Goal: Check status: Check status

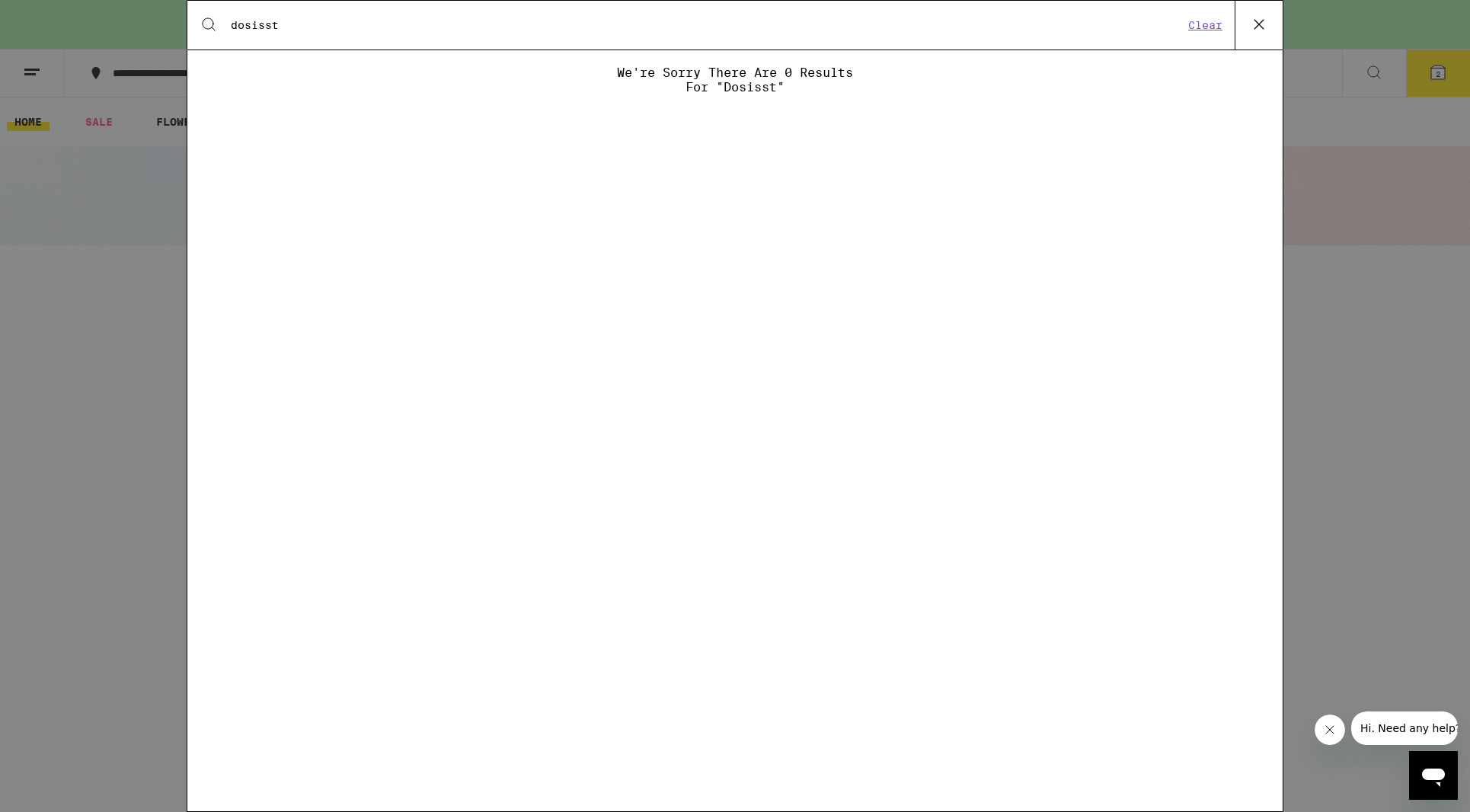
click at [1264, 30] on icon at bounding box center [1259, 24] width 23 height 23
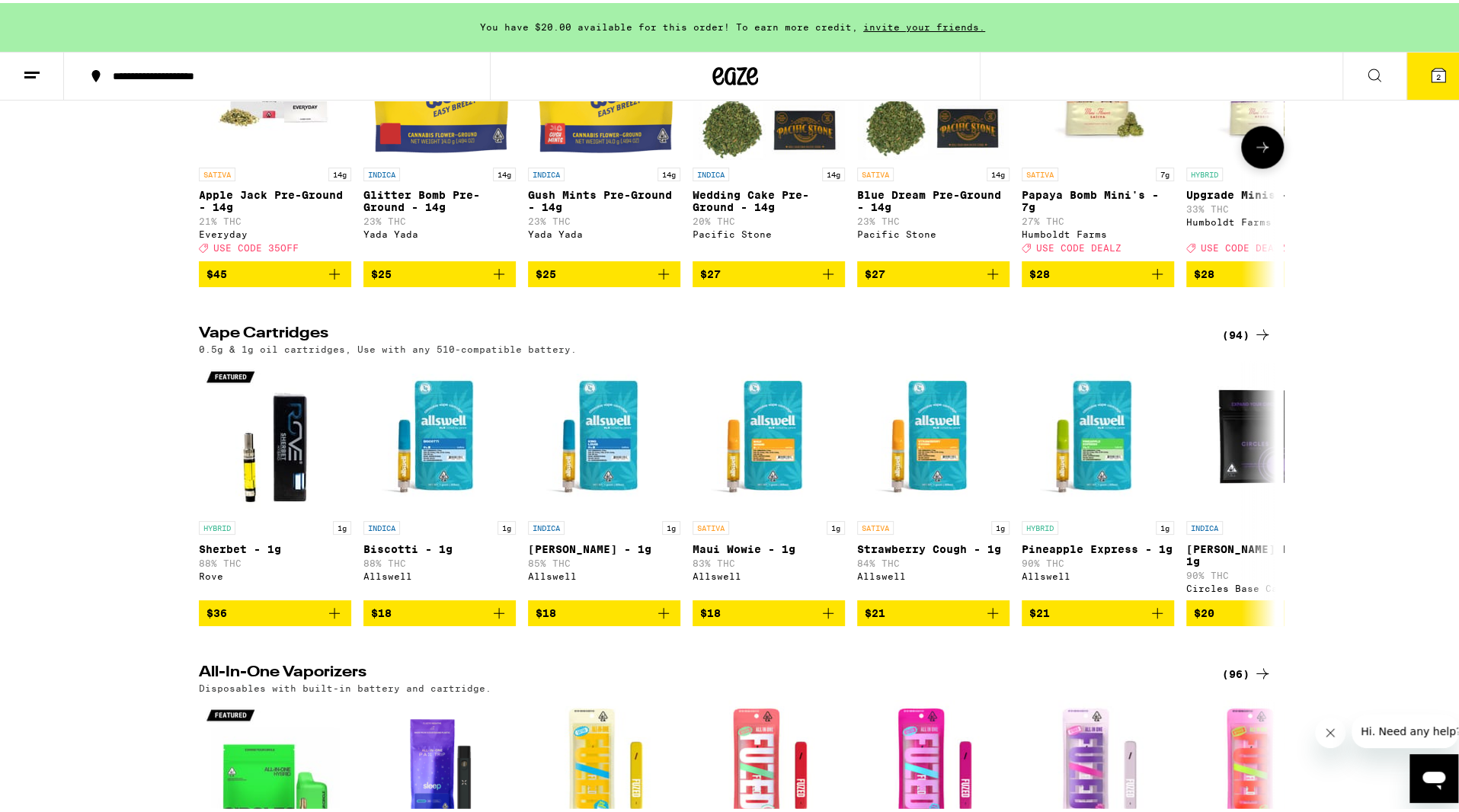
scroll to position [2718, 0]
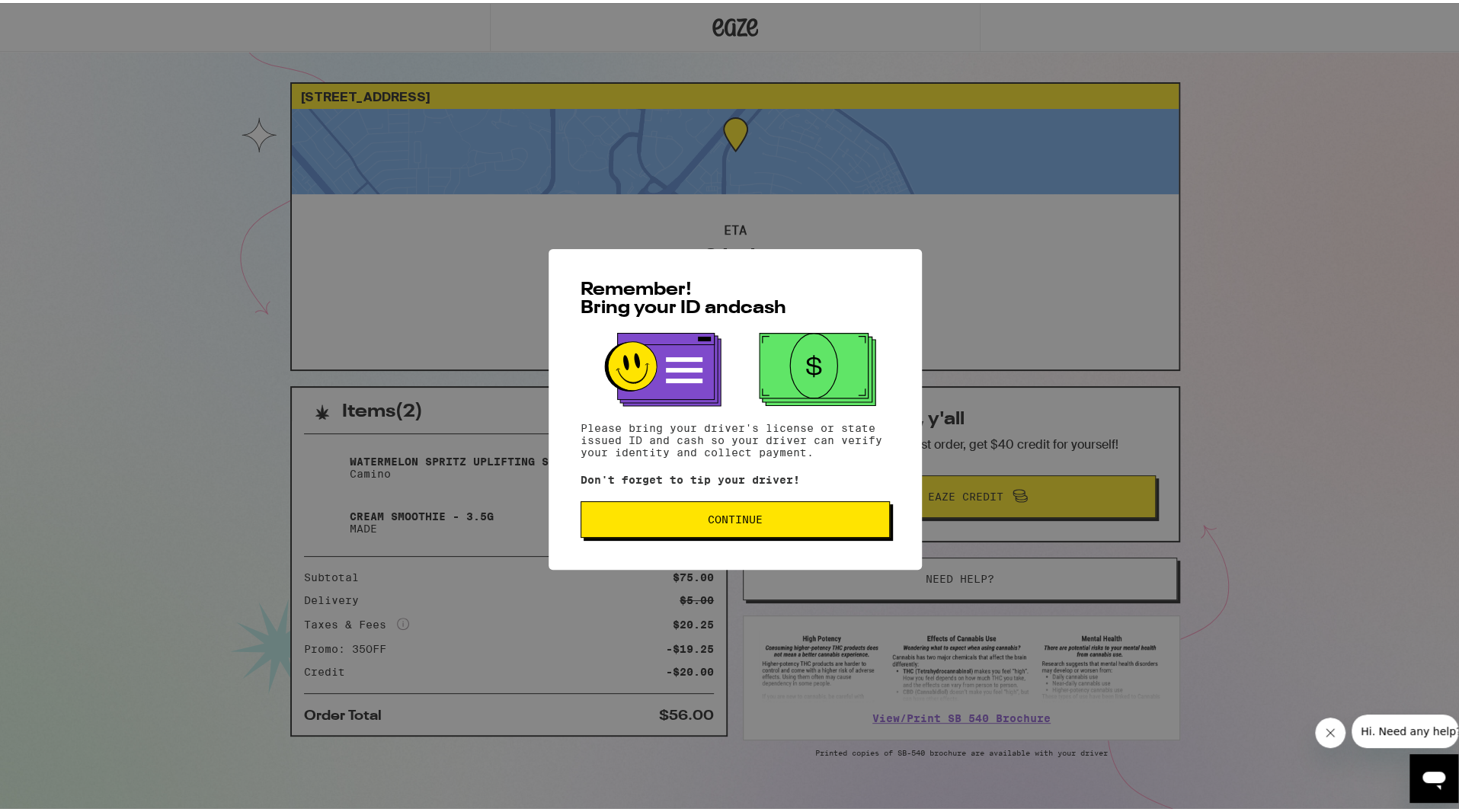
click at [746, 515] on span "Continue" at bounding box center [735, 516] width 55 height 11
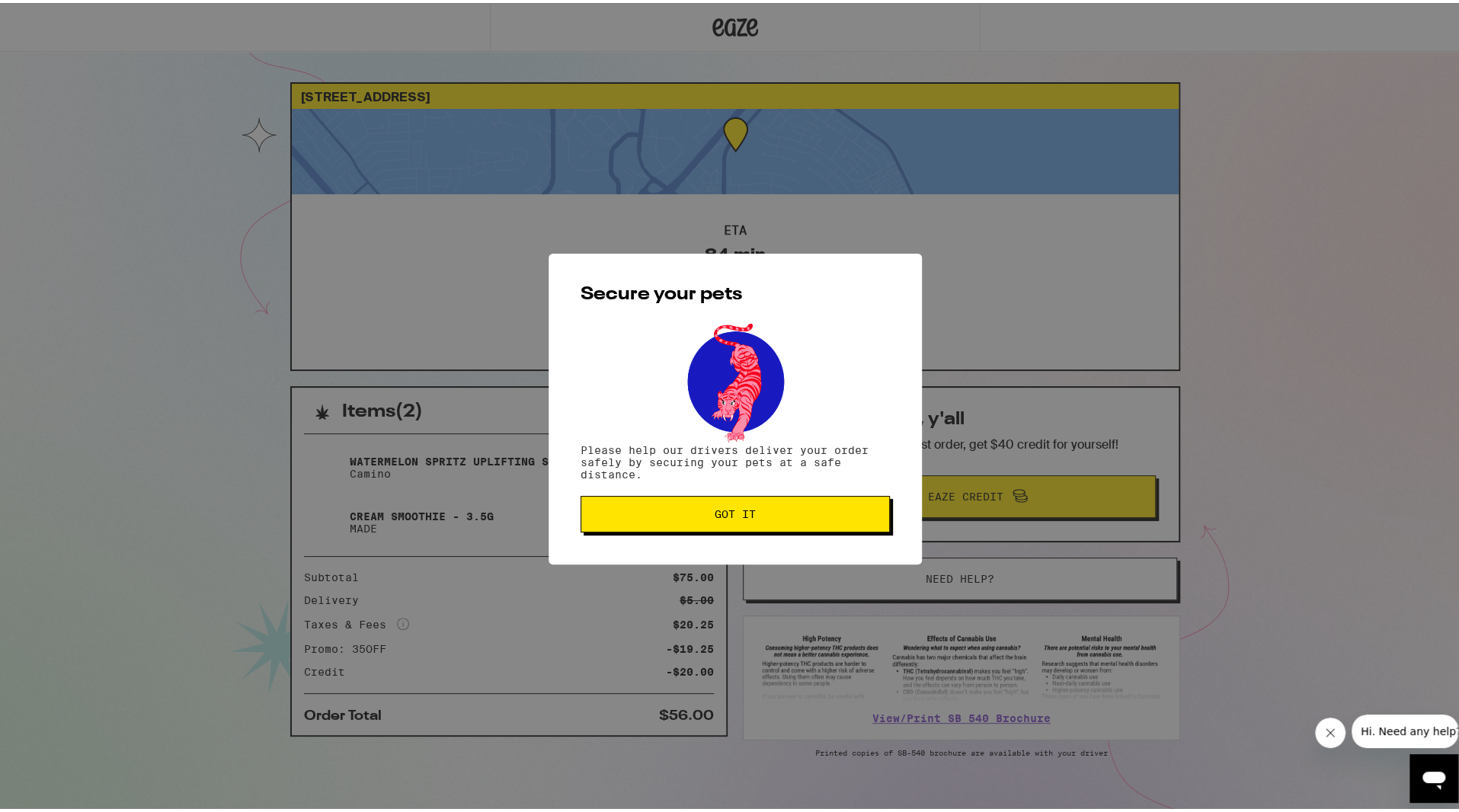
click at [745, 516] on span "Got it" at bounding box center [735, 512] width 41 height 11
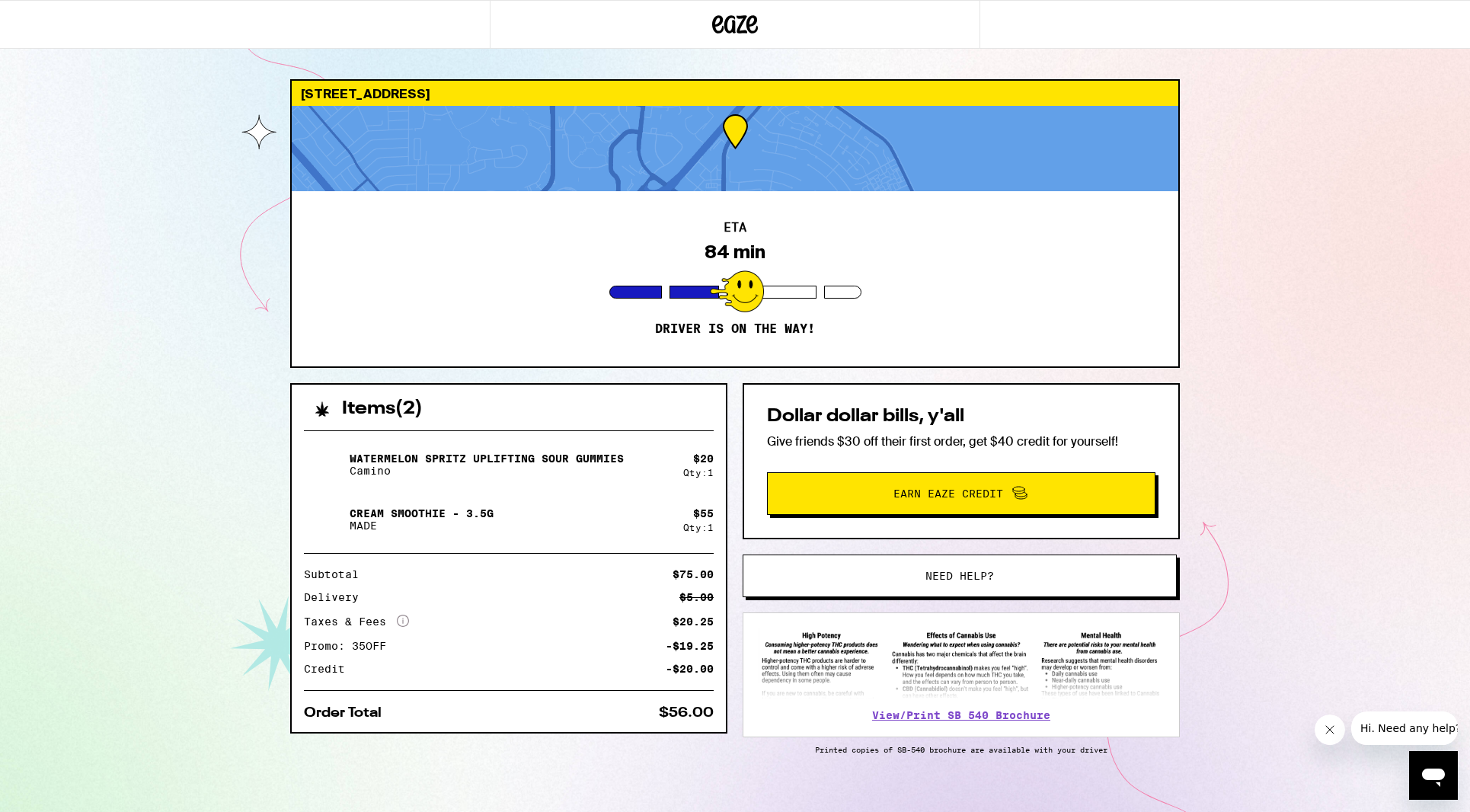
click at [885, 555] on button "Need help?" at bounding box center [959, 576] width 434 height 42
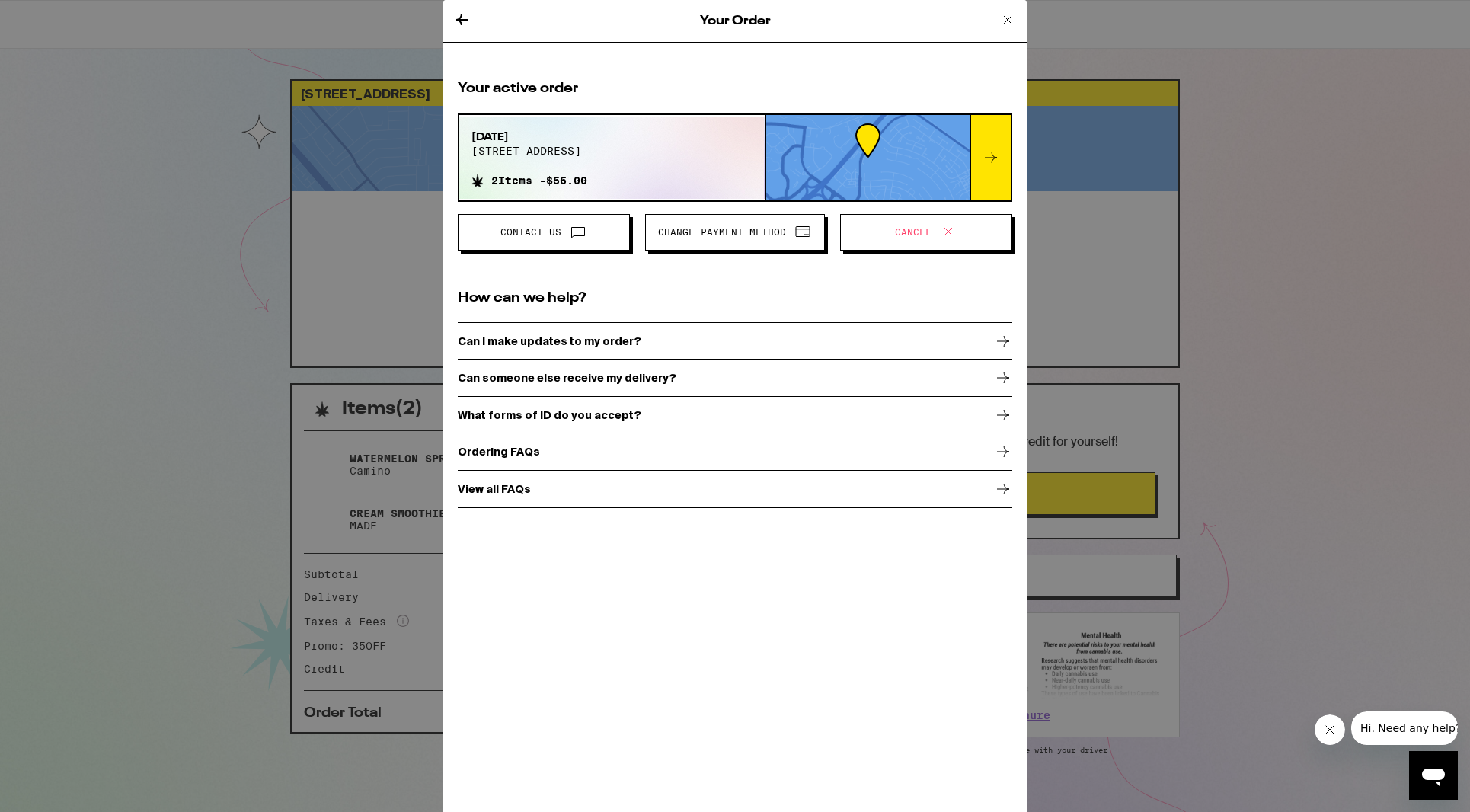
drag, startPoint x: 839, startPoint y: 104, endPoint x: 724, endPoint y: 152, distance: 124.6
click at [724, 152] on div "Your active order Sep 23, 2025 1200 e hillsdale blvd 2 Items - $56.00 Contact U…" at bounding box center [735, 165] width 555 height 171
click at [789, 128] on div at bounding box center [868, 158] width 203 height 86
drag, startPoint x: 759, startPoint y: 150, endPoint x: 706, endPoint y: 188, distance: 65.2
click at [736, 167] on div "Sep 23, 2025 1200 e hillsdale blvd 2 Items - $56.00" at bounding box center [611, 158] width 305 height 82
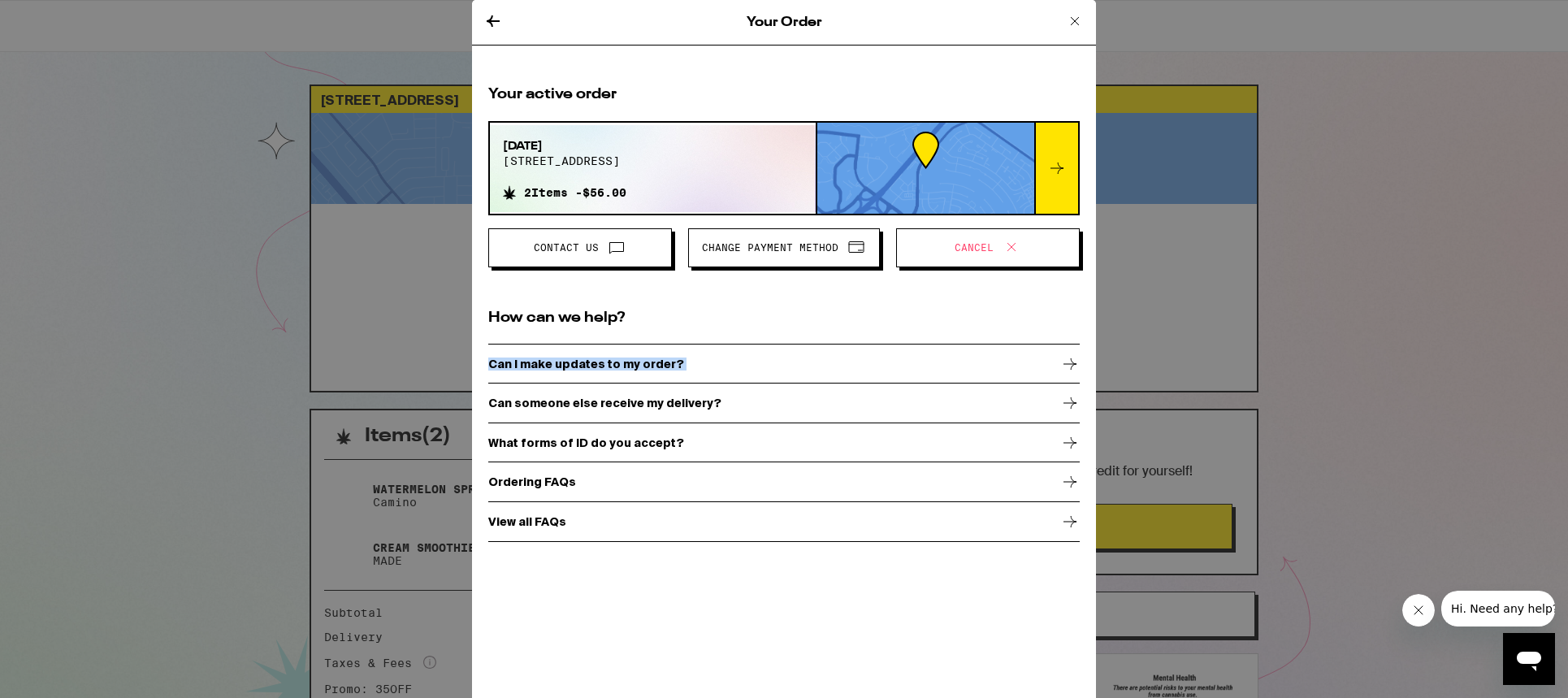
drag, startPoint x: 307, startPoint y: 392, endPoint x: 337, endPoint y: 412, distance: 36.1
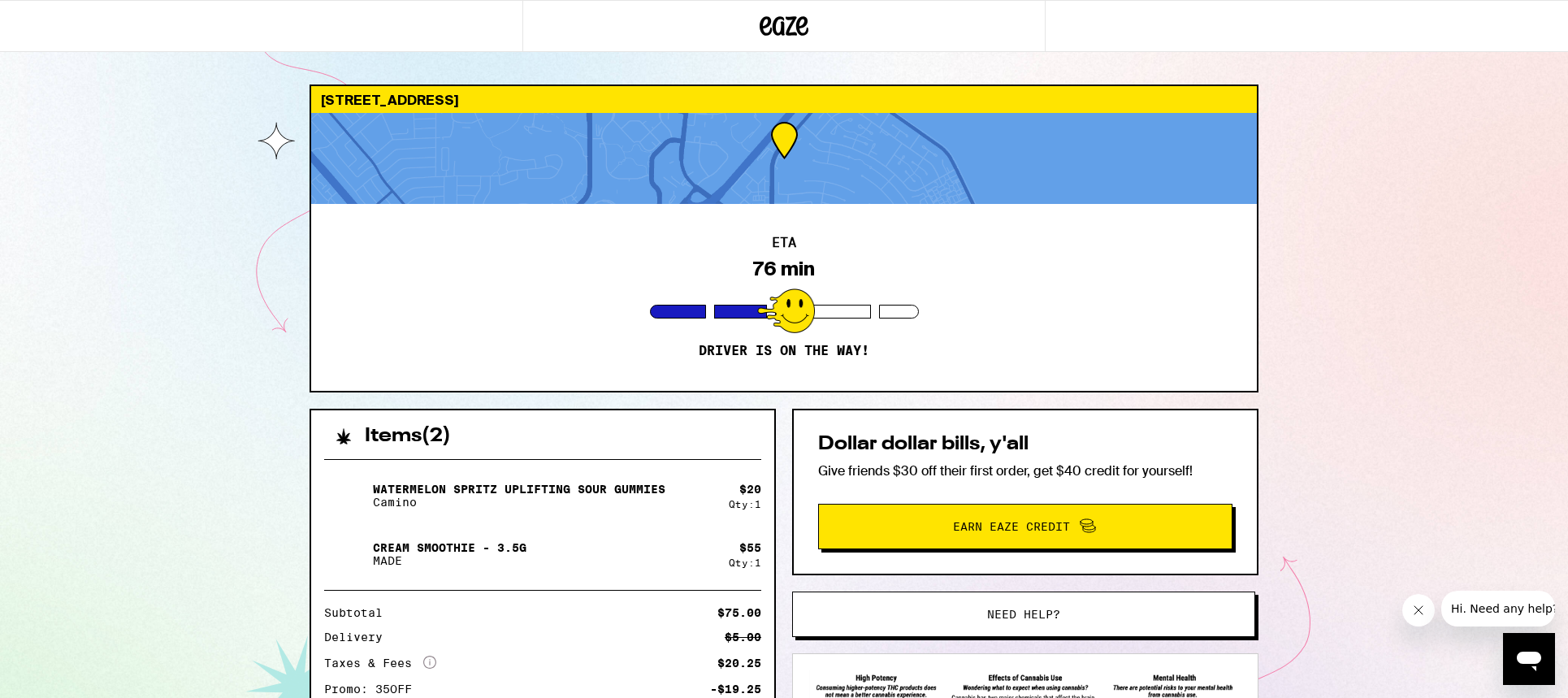
drag, startPoint x: 340, startPoint y: 432, endPoint x: 355, endPoint y: 436, distance: 15.5
click at [351, 433] on div "Your Order Your active order Sep 23, 2025 1200 e hillsdale blvd 2 Items - $56.0…" at bounding box center [784, 349] width 1568 height 698
click at [409, 458] on div "Your Order Your active order Sep 23, 2025 1200 e hillsdale blvd 2 Items - $56.0…" at bounding box center [784, 349] width 1568 height 698
drag, startPoint x: 411, startPoint y: 459, endPoint x: 390, endPoint y: 474, distance: 25.8
click at [390, 474] on div "Your Order Your active order Sep 23, 2025 1200 e hillsdale blvd 2 Items - $56.0…" at bounding box center [784, 349] width 1568 height 698
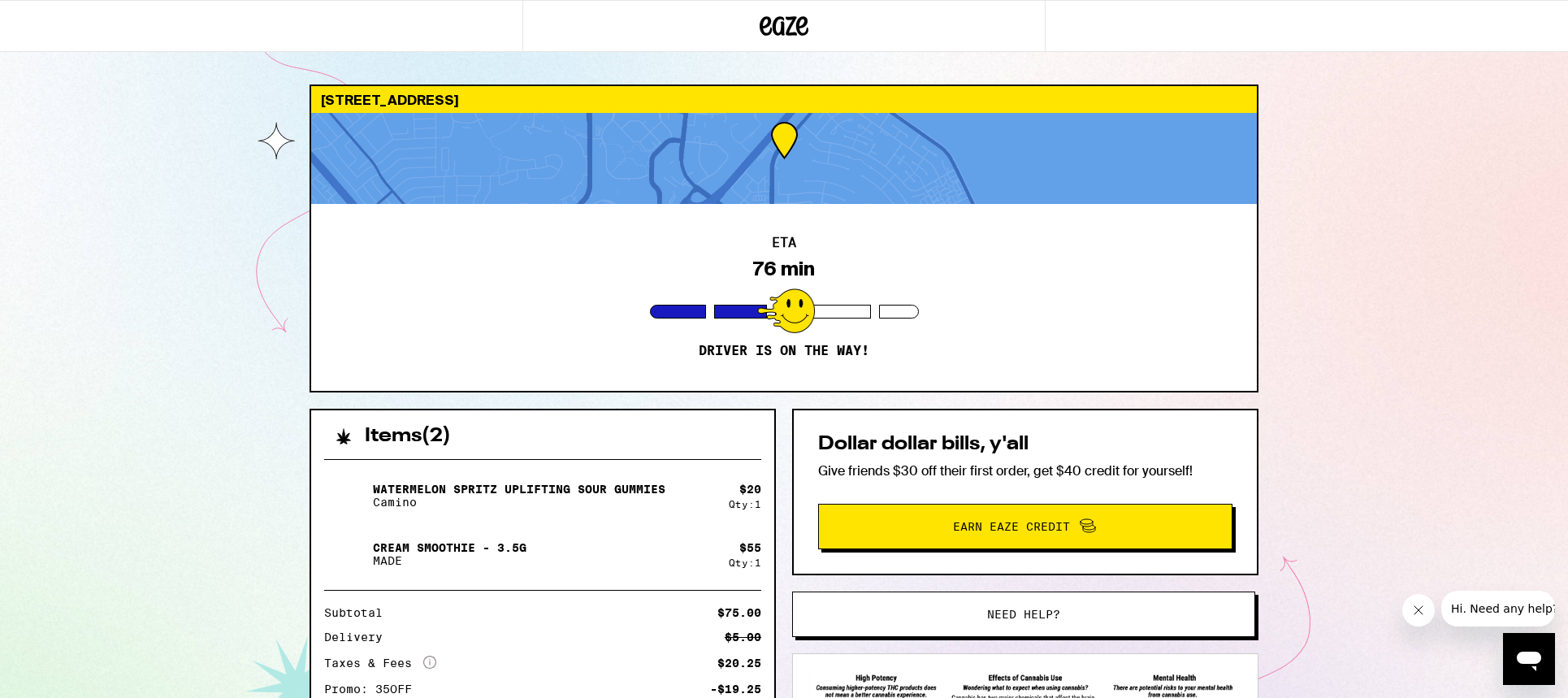
drag, startPoint x: 409, startPoint y: 498, endPoint x: 351, endPoint y: 537, distance: 69.9
click at [351, 537] on div "Your Order Your active order Sep 23, 2025 1200 e hillsdale blvd 2 Items - $56.0…" at bounding box center [784, 349] width 1568 height 698
click at [347, 542] on div "Your Order Your active order Sep 23, 2025 1200 e hillsdale blvd 2 Items - $56.0…" at bounding box center [784, 349] width 1568 height 698
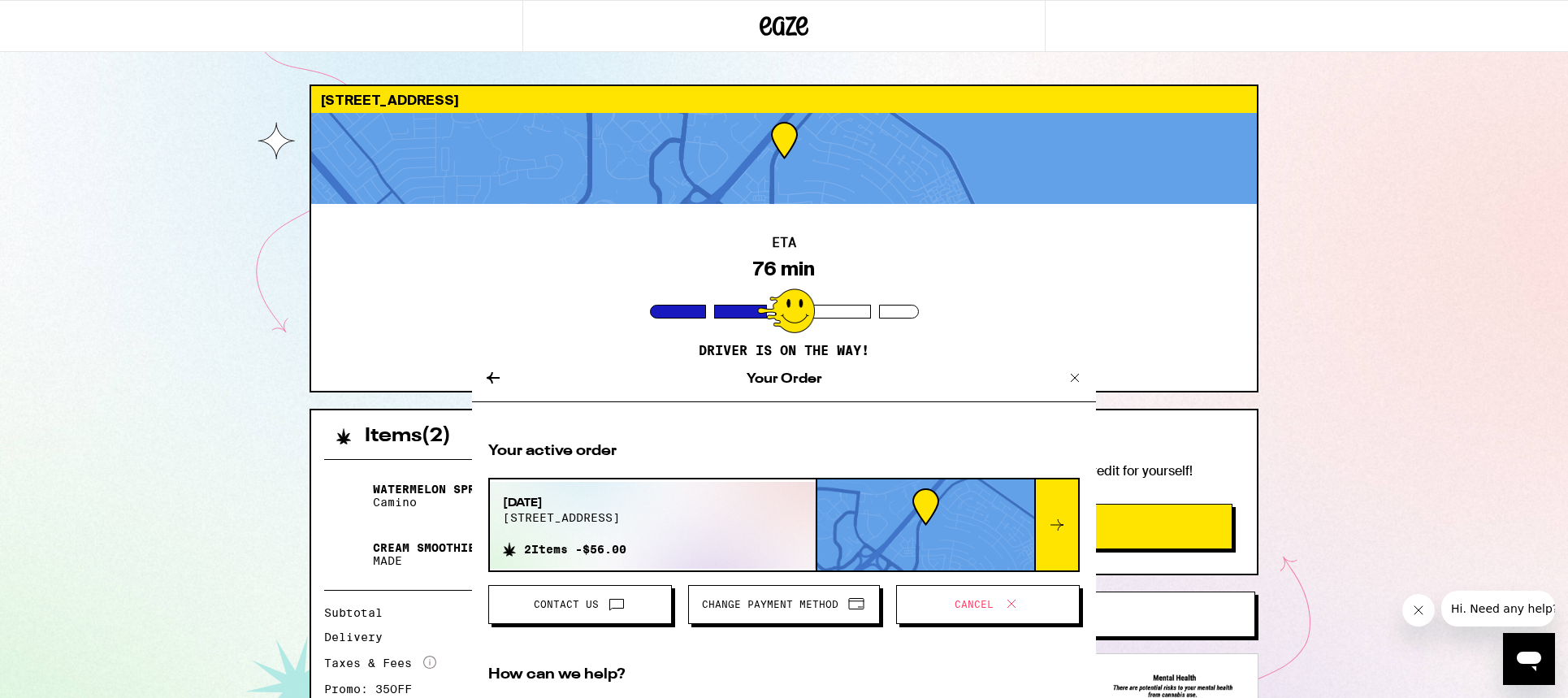
scroll to position [610, 0]
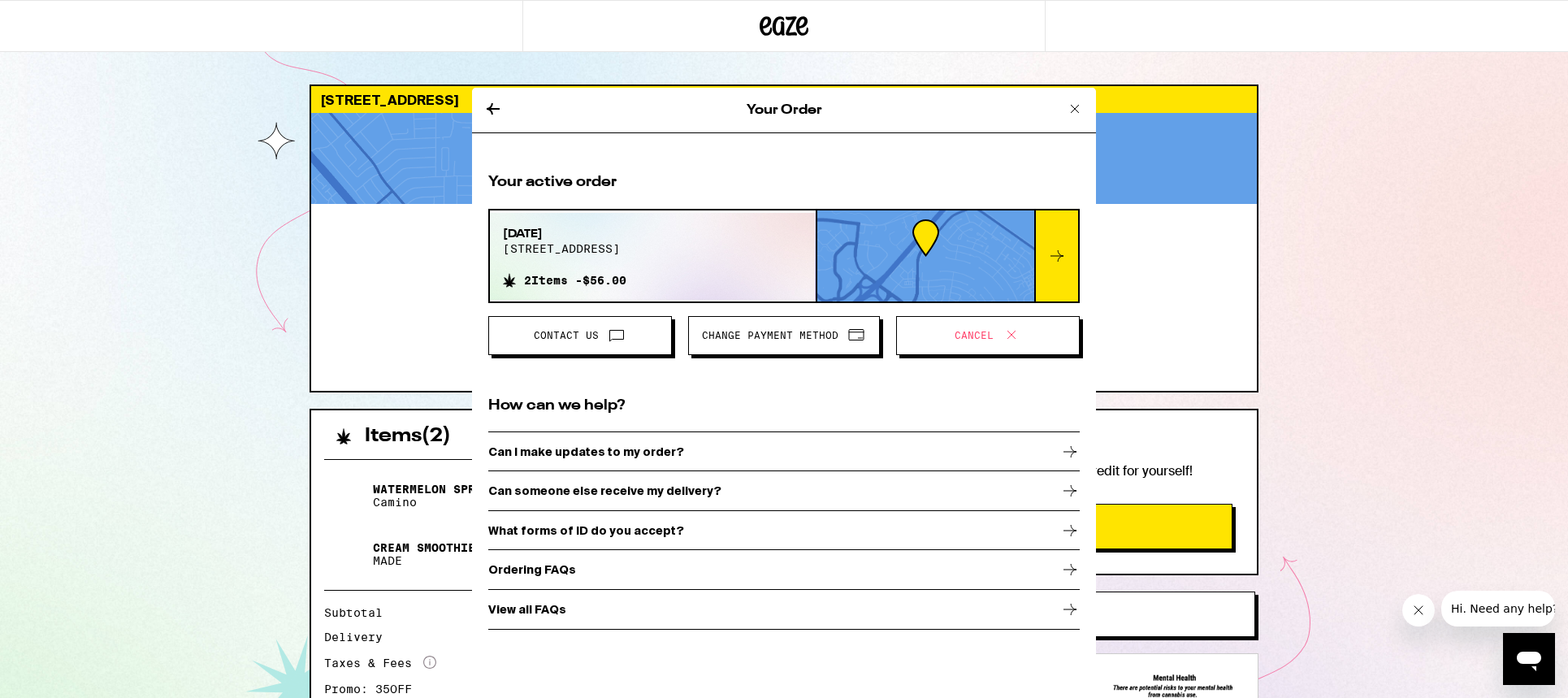
drag, startPoint x: 941, startPoint y: 661, endPoint x: 946, endPoint y: 675, distance: 14.9
click at [944, 675] on div "Your Order Your active order Sep 23, 2025 1200 e hillsdale blvd 2 Items - $56.0…" at bounding box center [784, 437] width 625 height 698
drag, startPoint x: 946, startPoint y: 680, endPoint x: 956, endPoint y: 693, distance: 16.4
click at [951, 686] on div "Your Order Your active order Sep 23, 2025 1200 e hillsdale blvd 2 Items - $56.0…" at bounding box center [784, 437] width 625 height 698
click at [208, 336] on div "Your Order Your active order Sep 23, 2025 1200 e hillsdale blvd 2 Items - $56.0…" at bounding box center [784, 349] width 1568 height 698
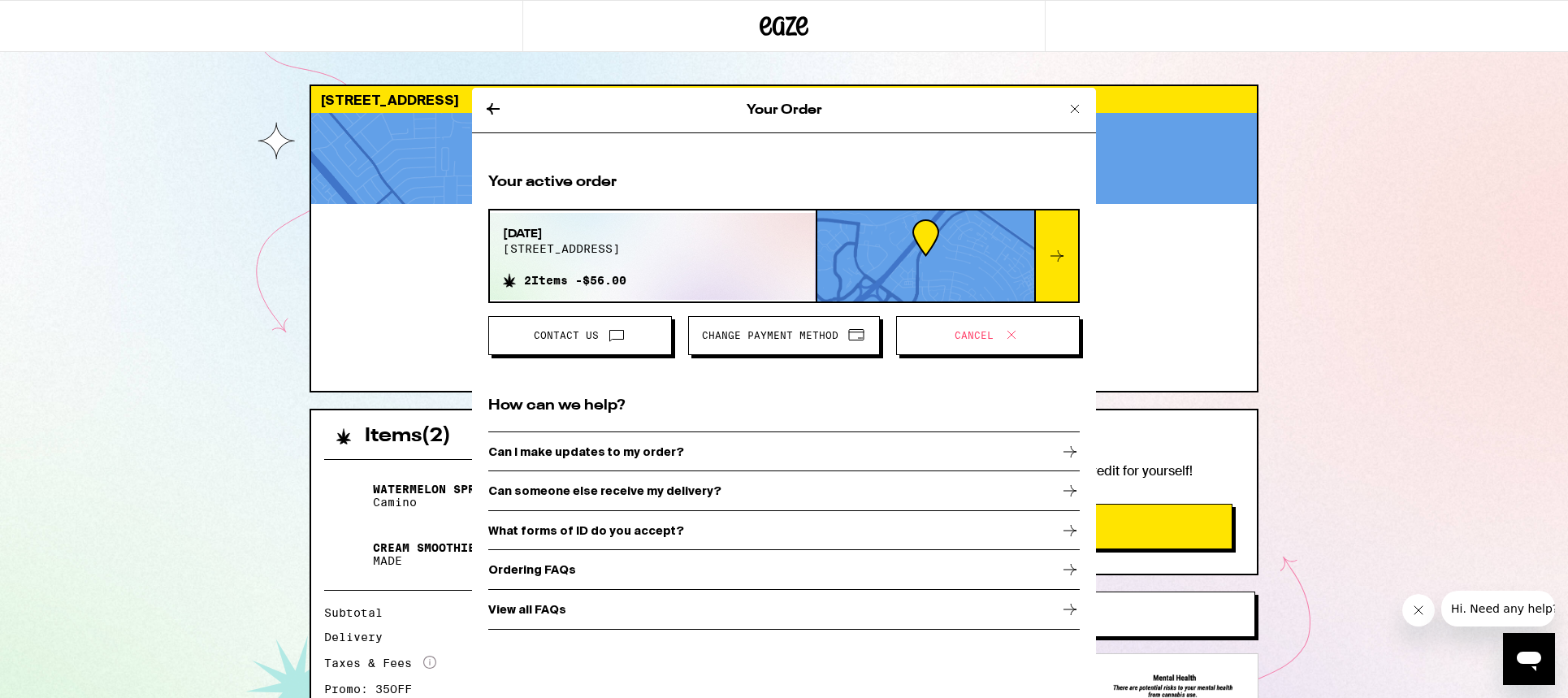
click at [252, 322] on div "Your Order Your active order Sep 23, 2025 1200 e hillsdale blvd 2 Items - $56.0…" at bounding box center [784, 349] width 1568 height 698
drag, startPoint x: 257, startPoint y: 319, endPoint x: 265, endPoint y: 314, distance: 9.4
click at [259, 319] on div "Your Order Your active order Sep 23, 2025 1200 e hillsdale blvd 2 Items - $56.0…" at bounding box center [784, 349] width 1568 height 698
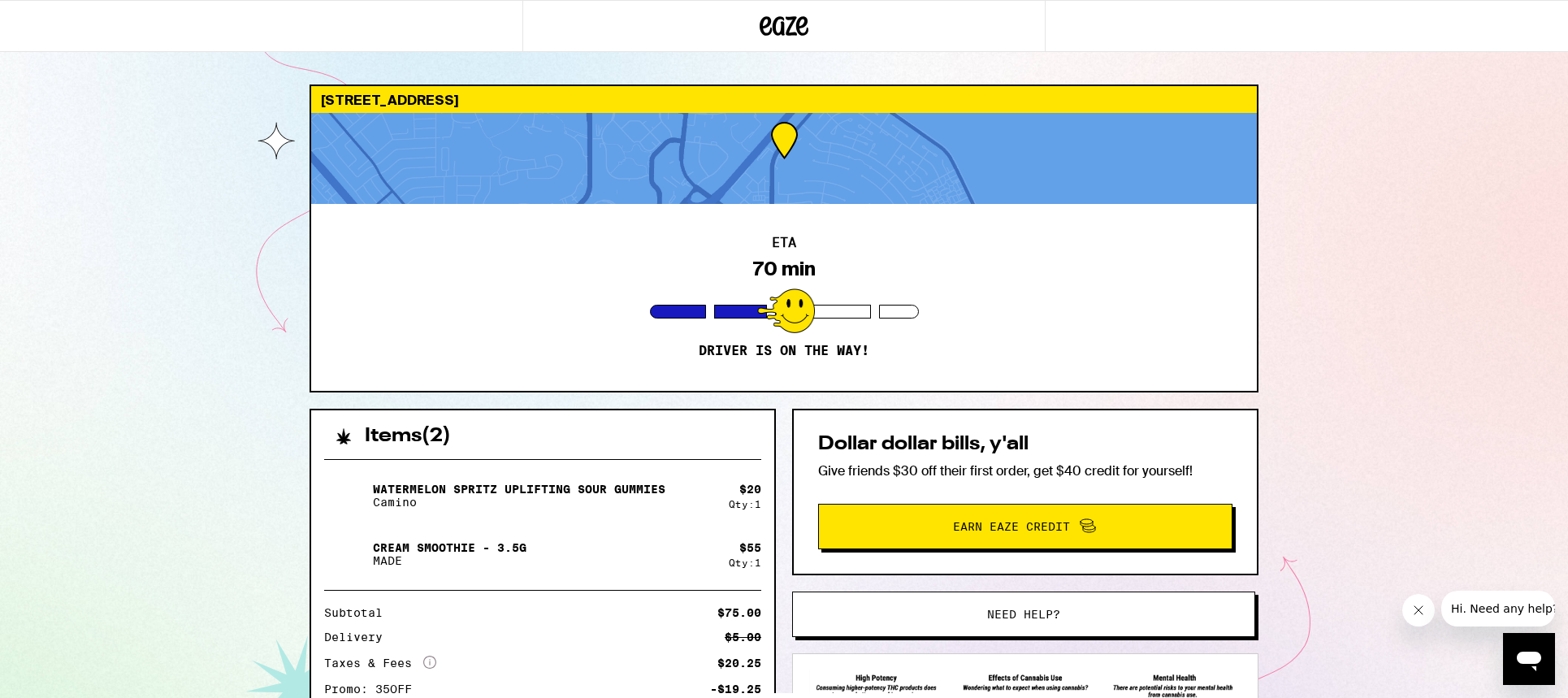
scroll to position [0, 0]
click at [343, 258] on div "Your Order Your active order Sep 23, 2025 1200 e hillsdale blvd 2 Items - $56.0…" at bounding box center [784, 349] width 1568 height 698
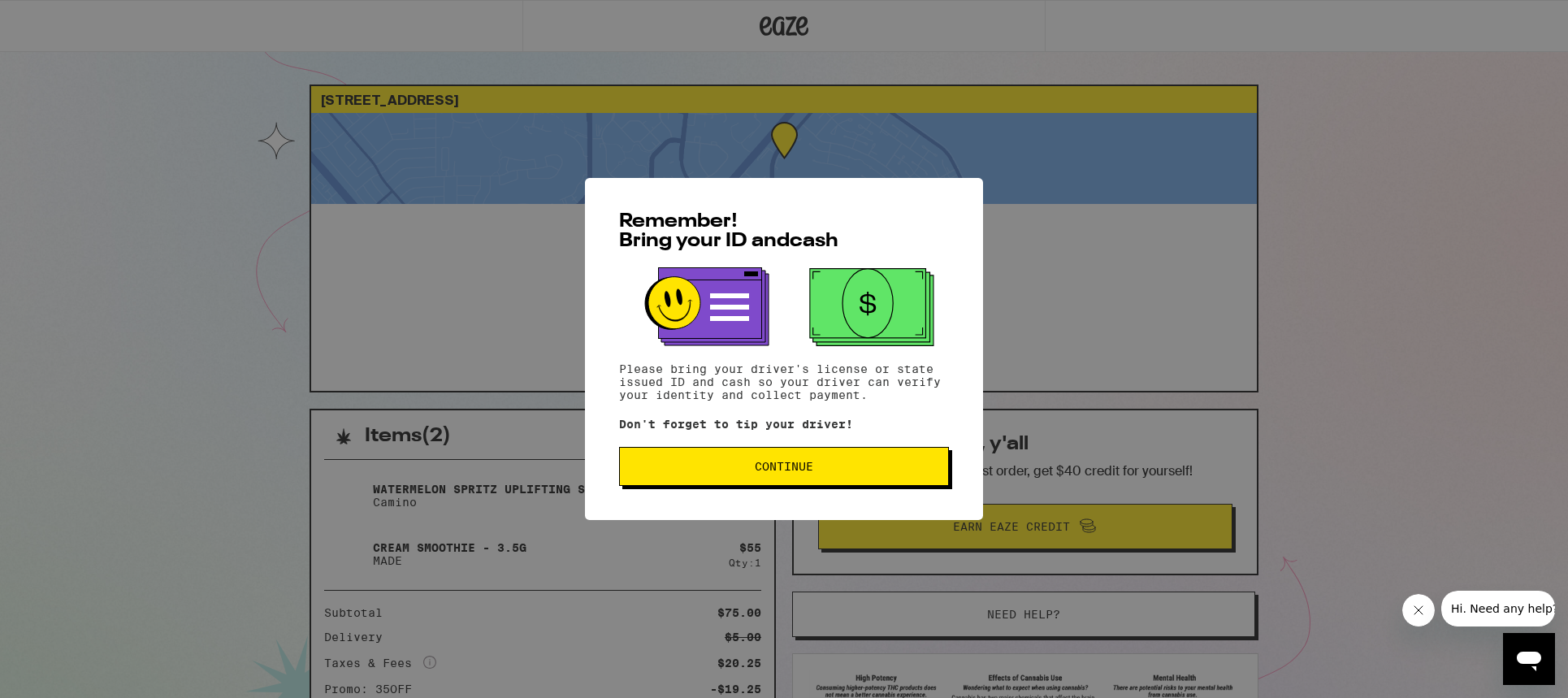
click at [818, 463] on button "Continue" at bounding box center [784, 466] width 330 height 39
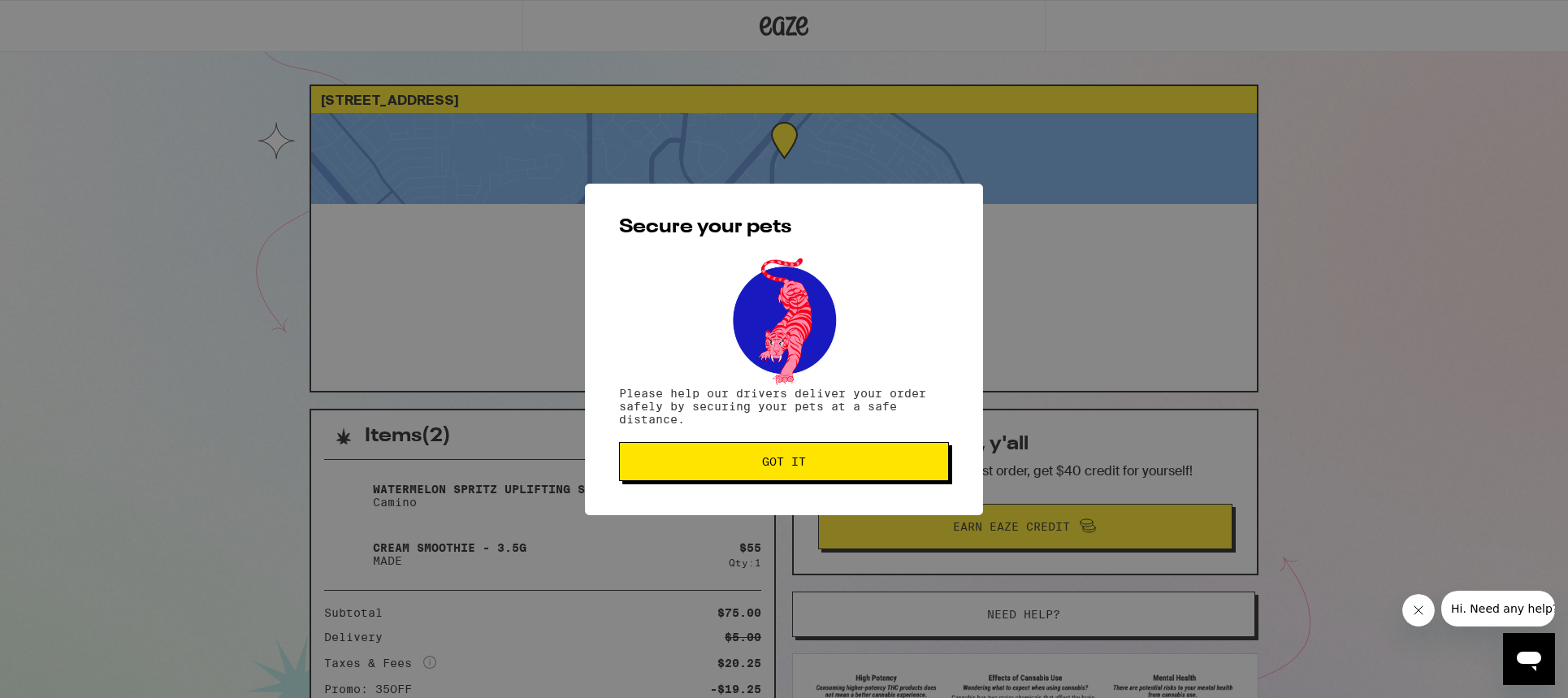
click at [780, 467] on span "Got it" at bounding box center [784, 462] width 44 height 12
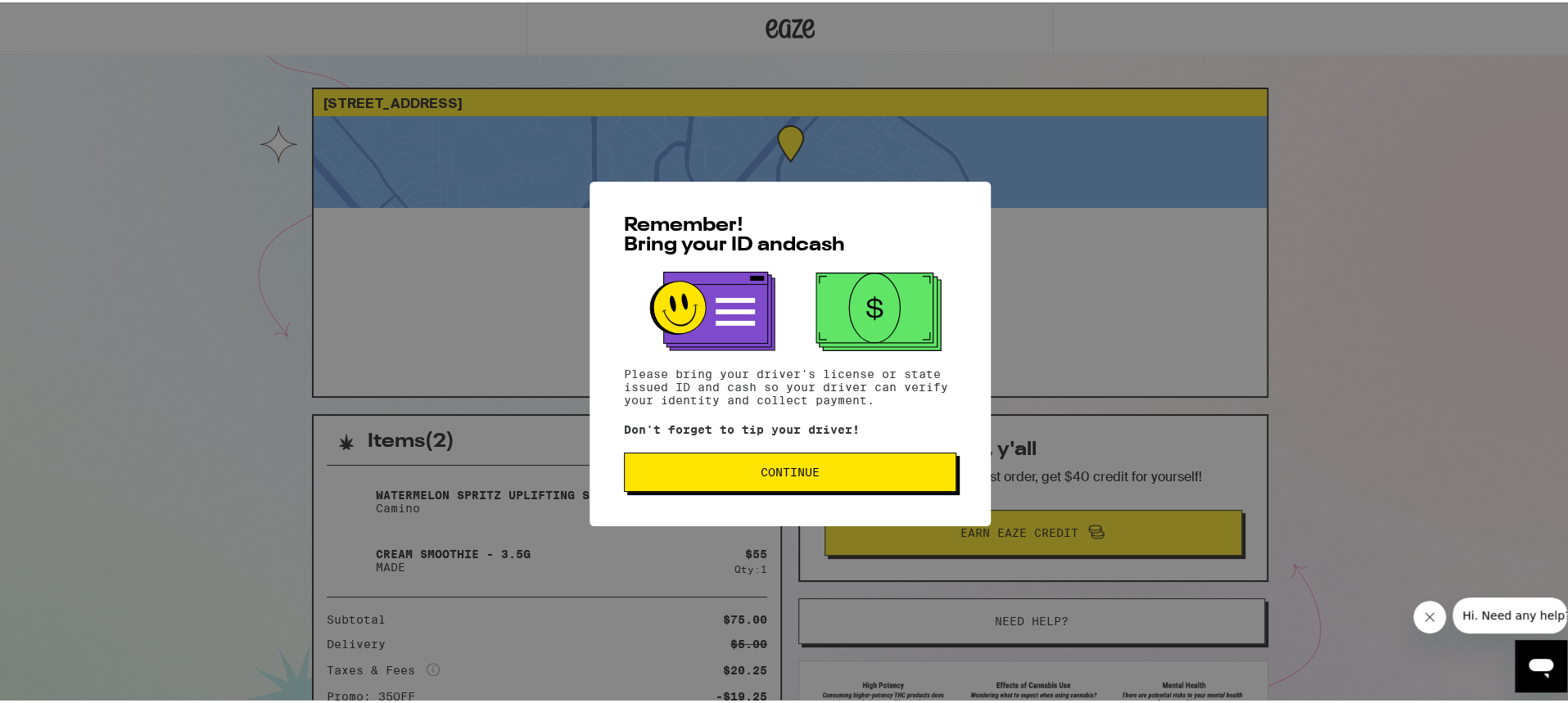
click at [928, 482] on button "Continue" at bounding box center [790, 470] width 332 height 40
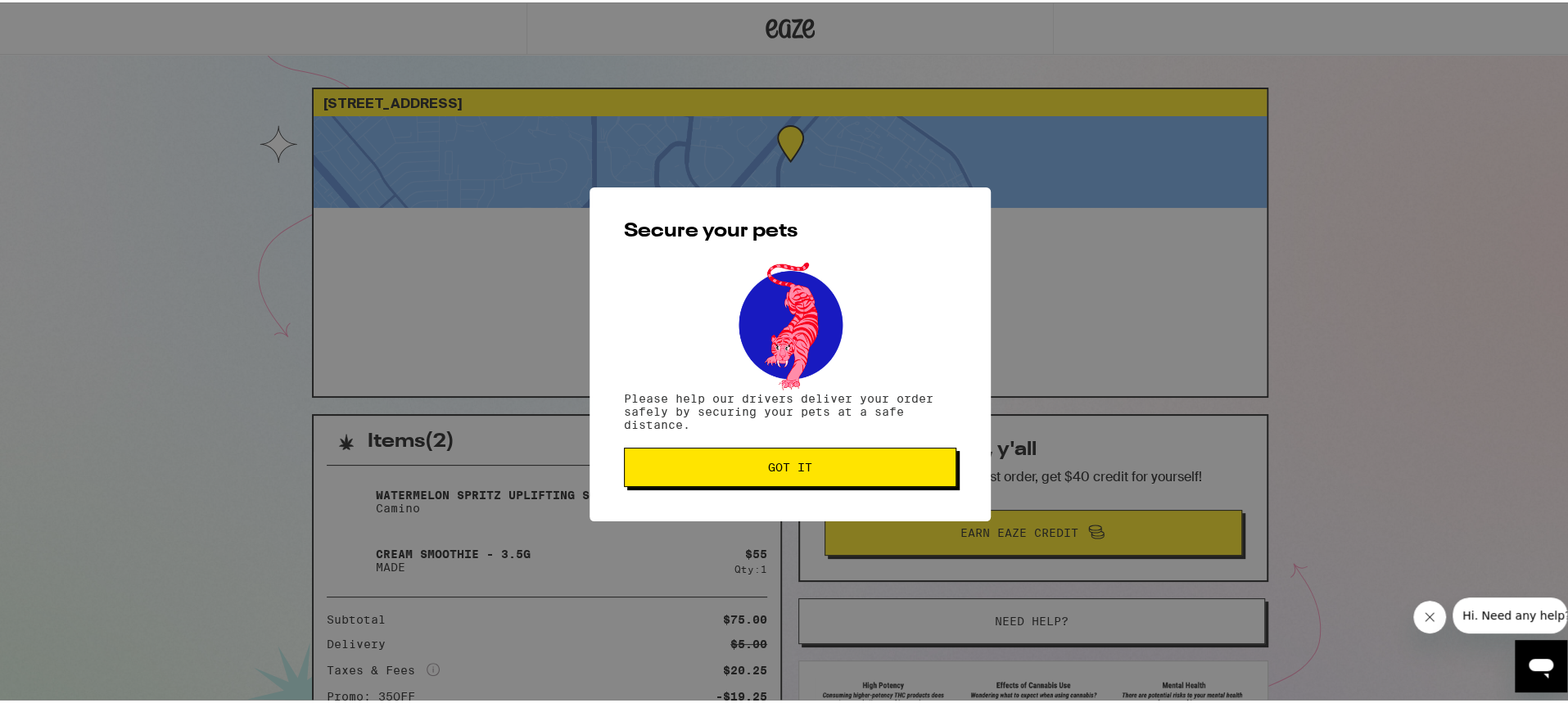
click at [932, 480] on button "Got it" at bounding box center [790, 464] width 332 height 40
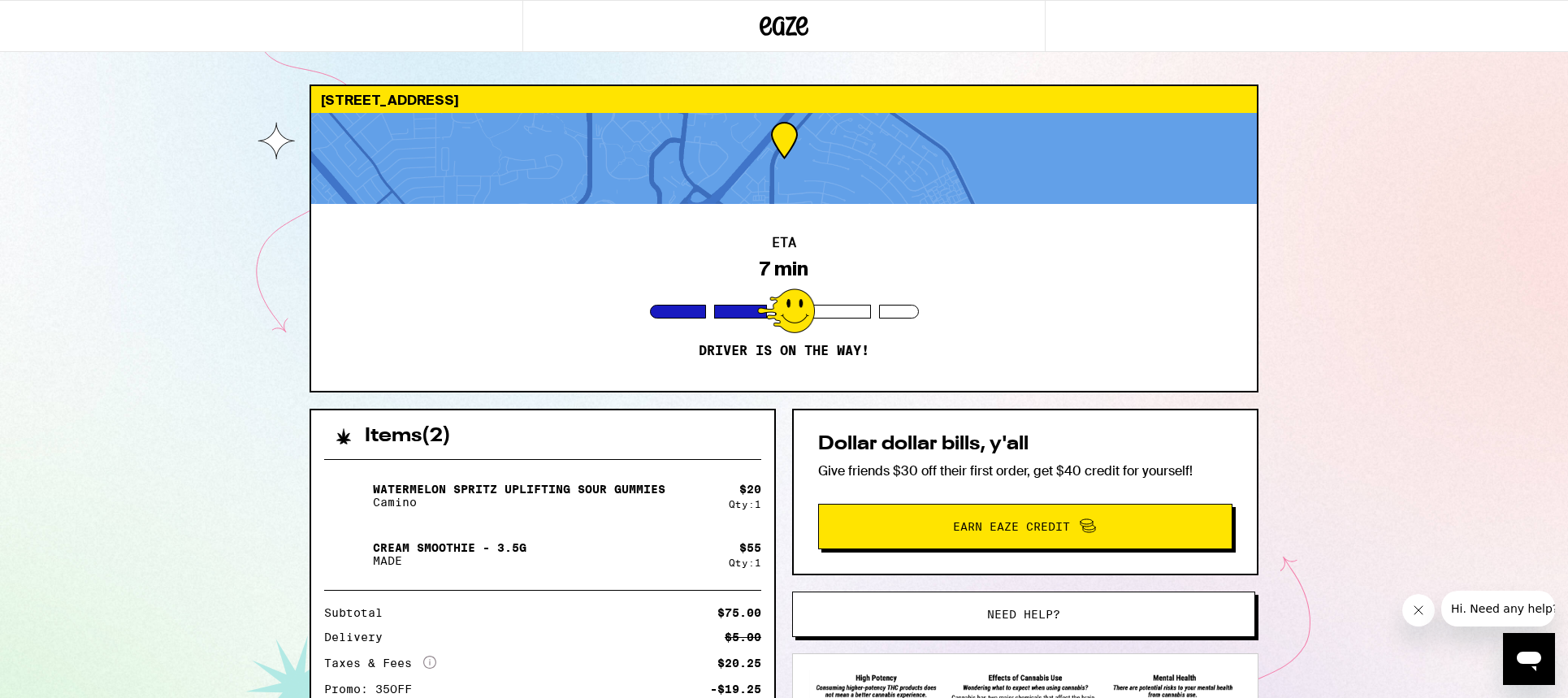
click at [112, 210] on div "1200 E Hillsdale Blvd Foster City 94404 ETA 7 min Driver is on the way! Items (…" at bounding box center [784, 443] width 1568 height 885
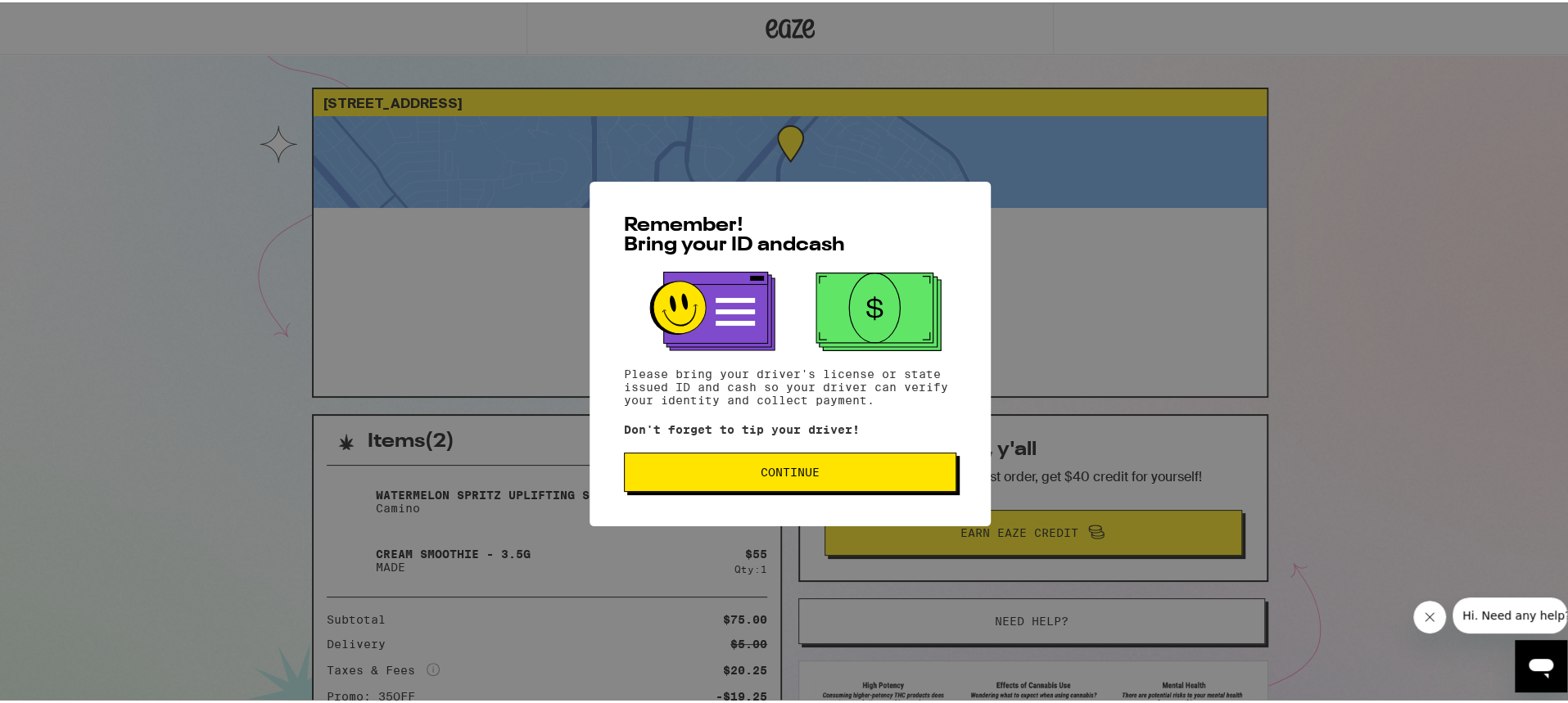
click at [859, 486] on button "Continue" at bounding box center [790, 470] width 332 height 40
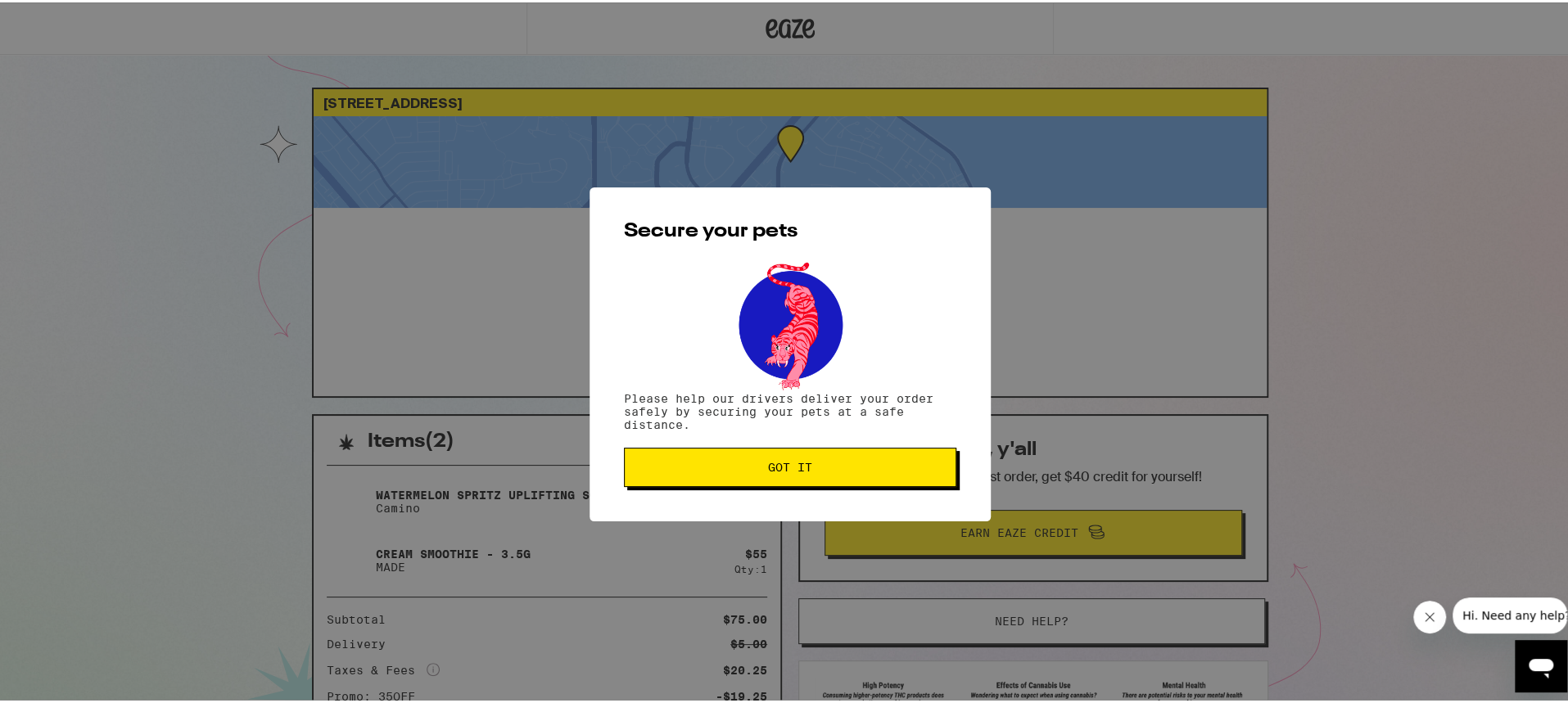
click at [870, 480] on button "Got it" at bounding box center [790, 464] width 332 height 40
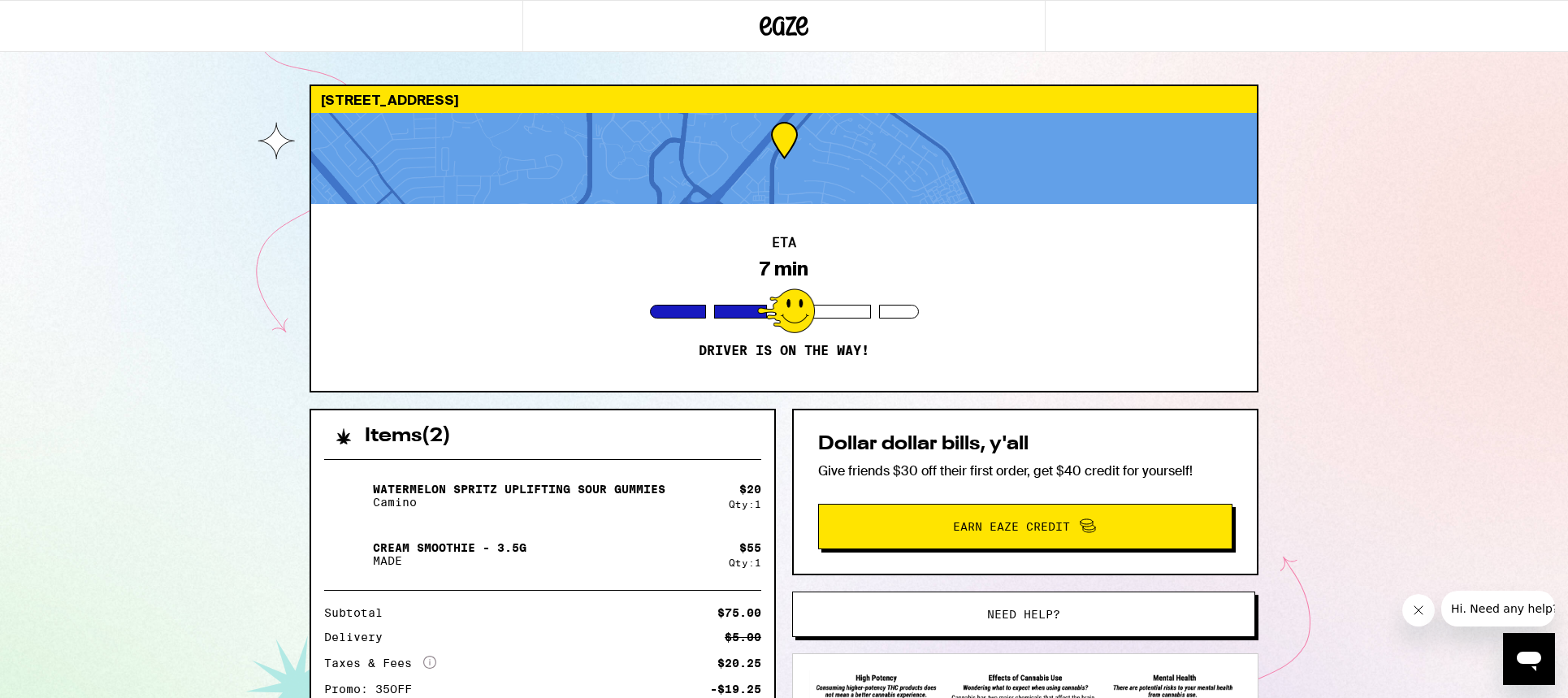
click at [789, 305] on div at bounding box center [786, 311] width 58 height 44
